Goal: Transaction & Acquisition: Purchase product/service

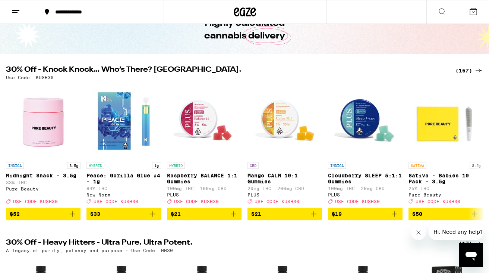
scroll to position [43, 0]
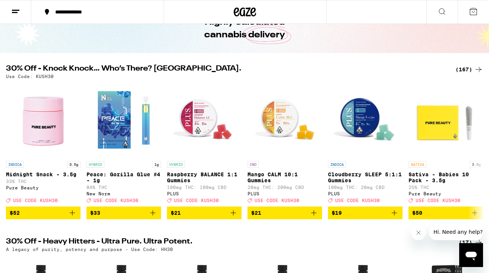
click at [461, 69] on div "(167)" at bounding box center [470, 69] width 28 height 9
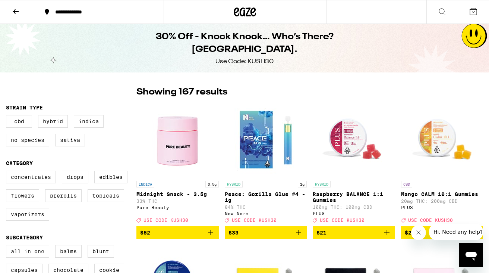
click at [25, 257] on label "All-In-One" at bounding box center [27, 251] width 43 height 13
click at [8, 246] on input "All-In-One" at bounding box center [7, 246] width 0 height 0
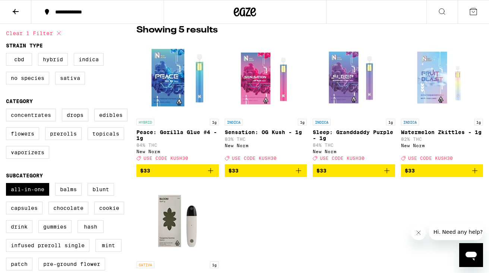
scroll to position [66, 0]
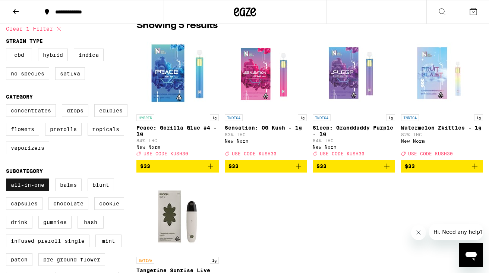
click at [27, 191] on label "All-In-One" at bounding box center [27, 184] width 43 height 13
click at [8, 180] on input "All-In-One" at bounding box center [7, 179] width 0 height 0
checkbox input "false"
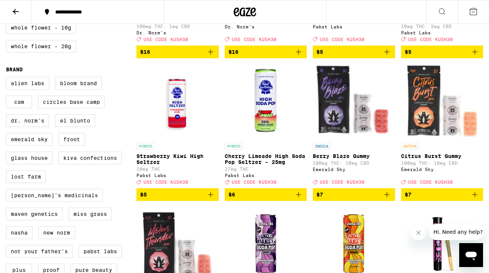
scroll to position [471, 0]
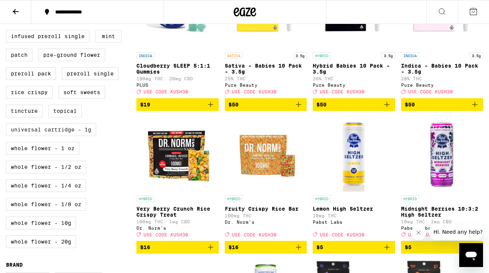
click at [56, 136] on label "Universal Cartridge - 1g" at bounding box center [51, 129] width 90 height 13
checkbox input "true"
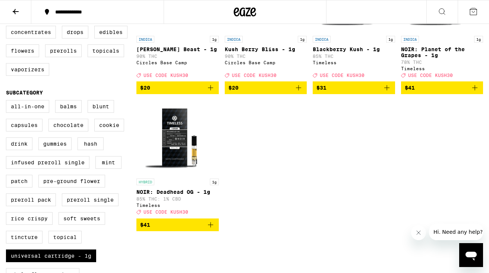
scroll to position [150, 0]
